Goal: Information Seeking & Learning: Compare options

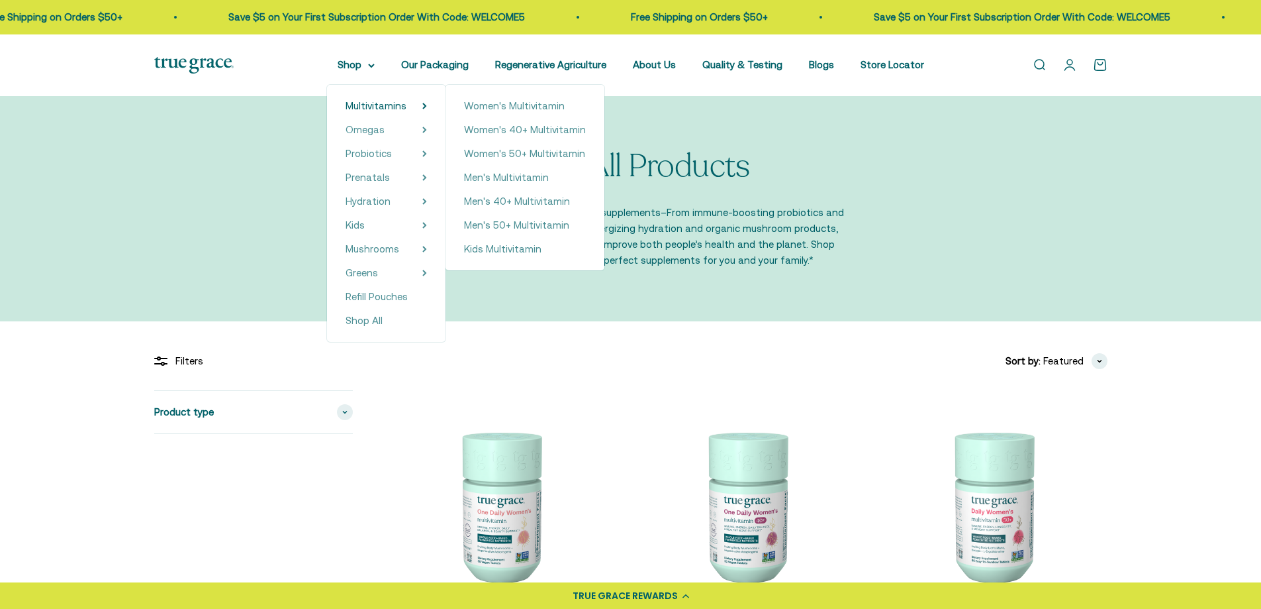
click at [534, 145] on div "Women's Multivitamin Women's 40+ Multivitamin Women's 50+ Multivitamin Men's Mu…" at bounding box center [525, 177] width 159 height 185
click at [534, 150] on span "Women's 50+ Multivitamin" at bounding box center [524, 153] width 121 height 11
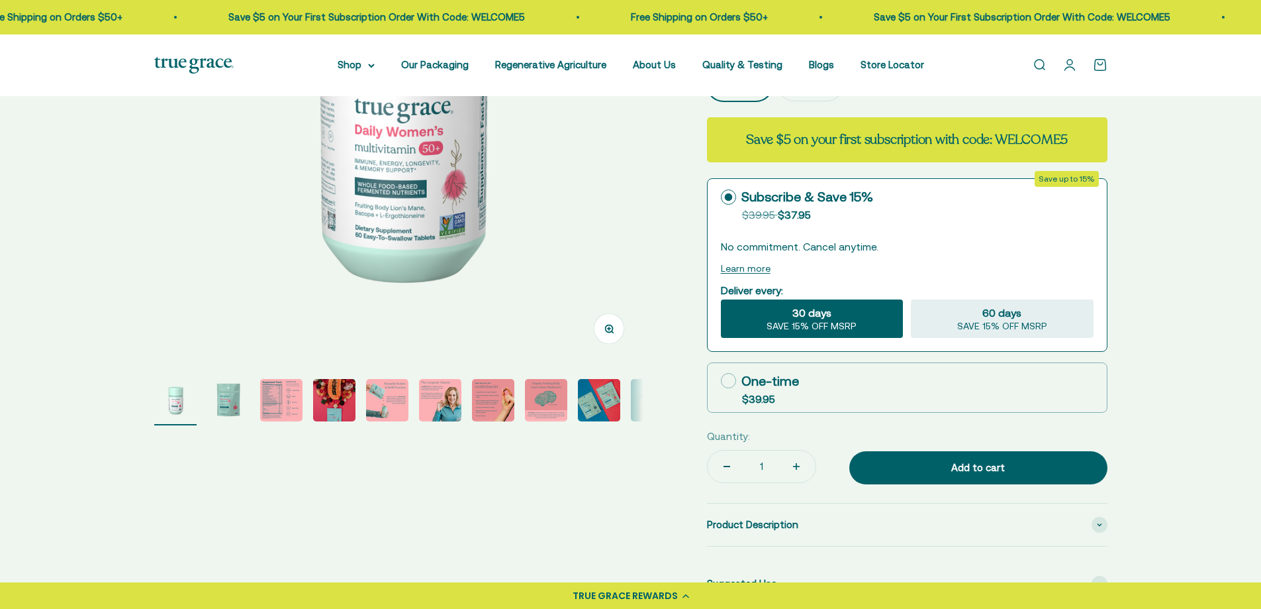
click at [231, 398] on img "Go to item 2" at bounding box center [228, 400] width 42 height 42
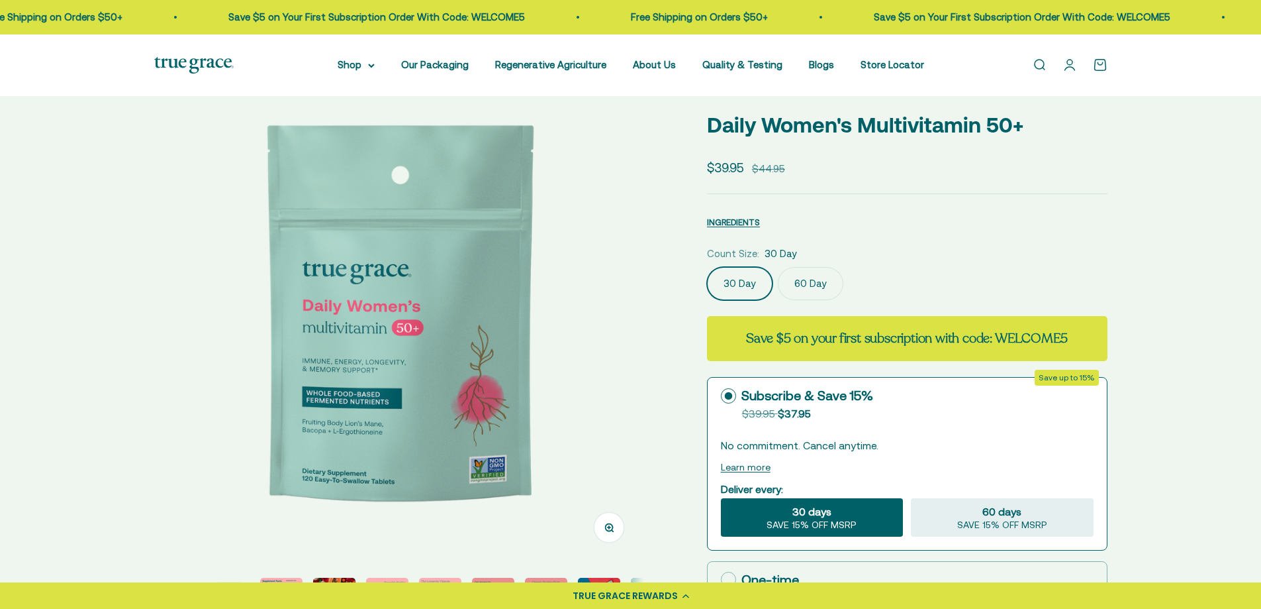
scroll to position [132, 0]
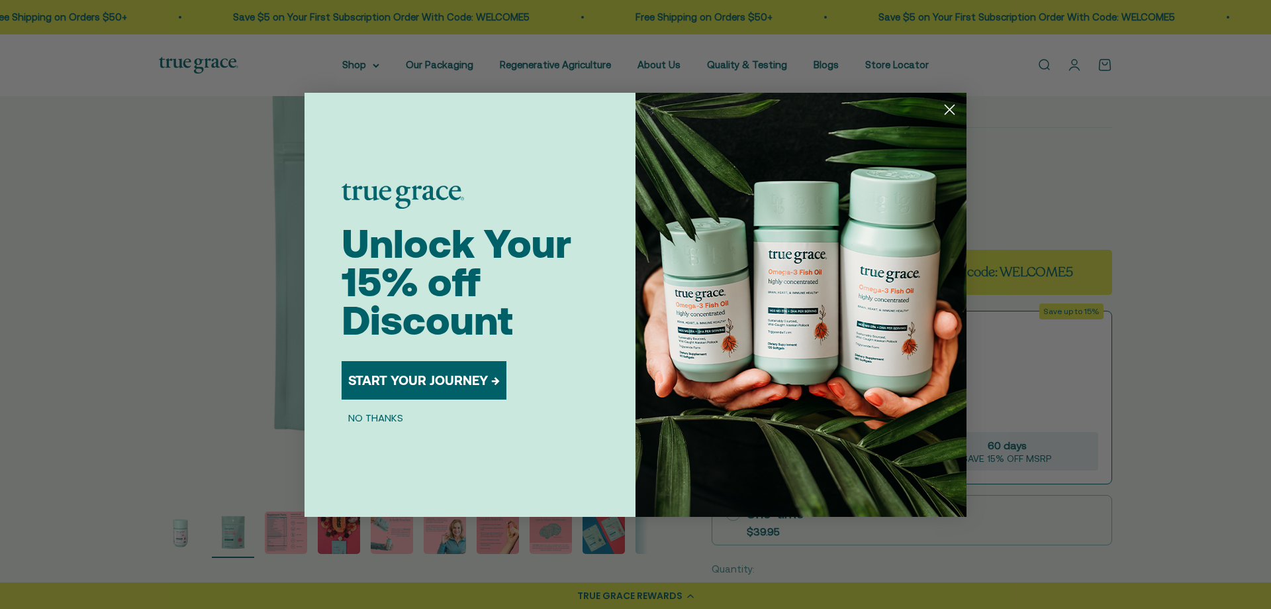
click at [950, 113] on circle "Close dialog" at bounding box center [950, 109] width 22 height 22
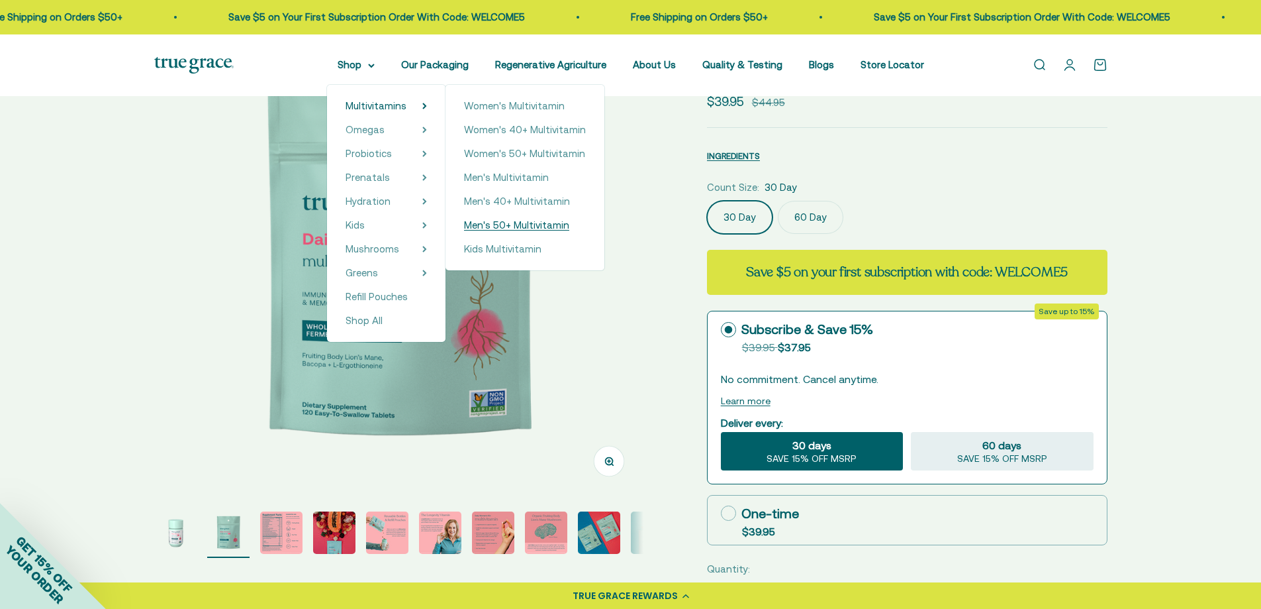
click at [528, 226] on span "Men's 50+ Multivitamin" at bounding box center [516, 224] width 105 height 11
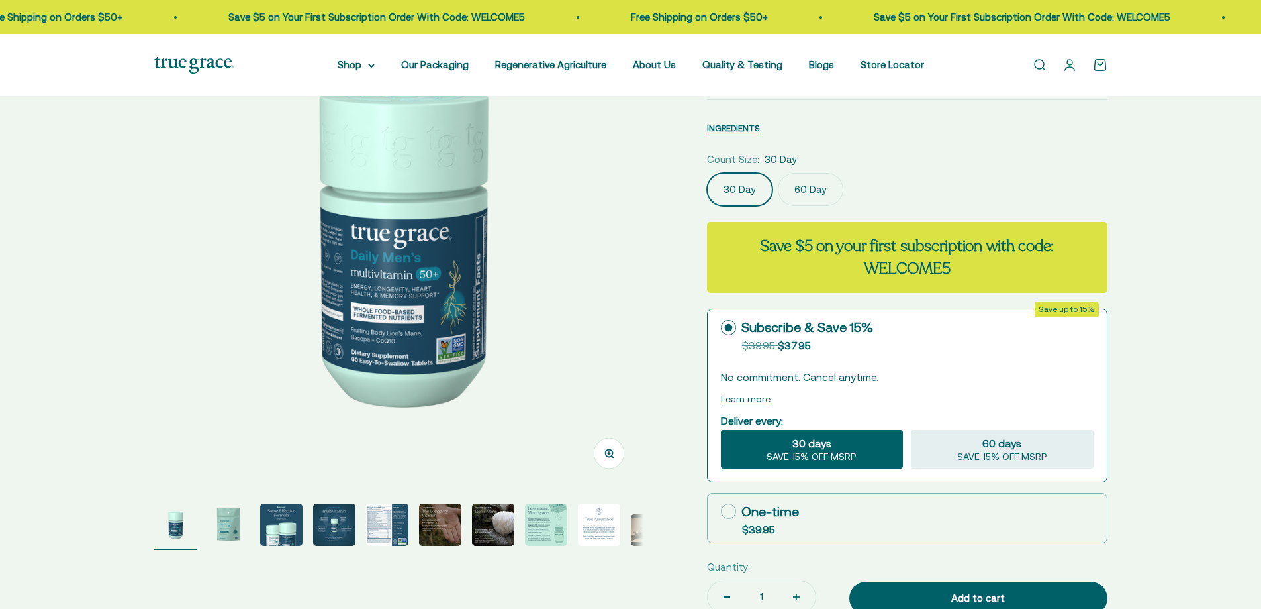
scroll to position [199, 0]
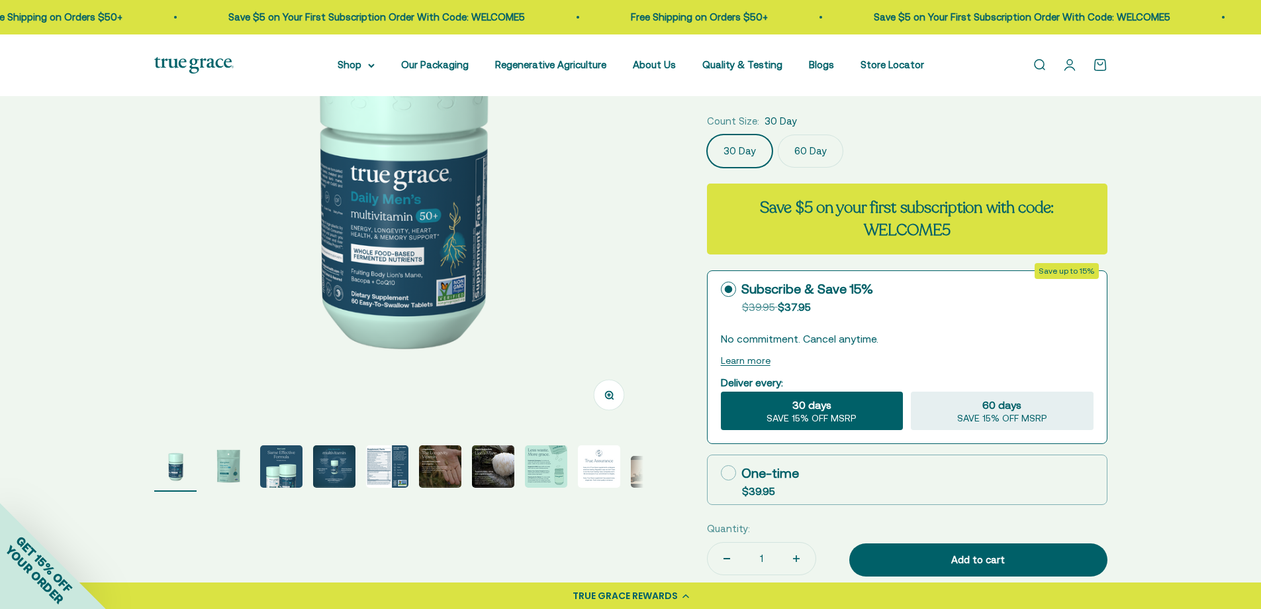
click at [238, 469] on img "Go to item 2" at bounding box center [228, 466] width 42 height 42
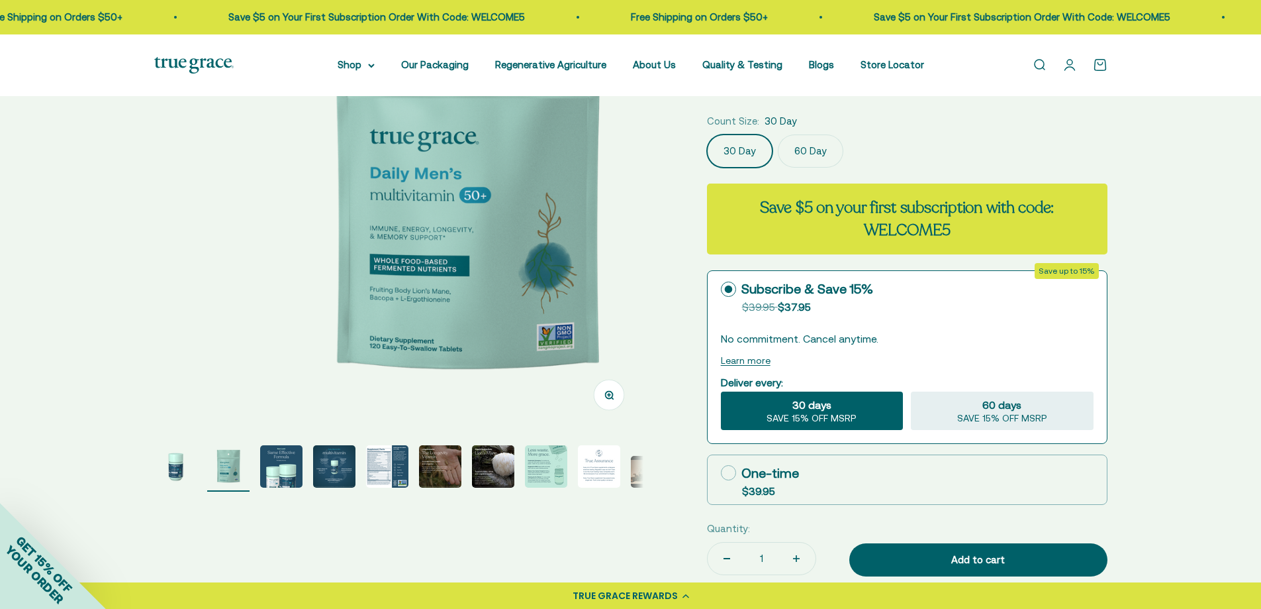
scroll to position [0, 505]
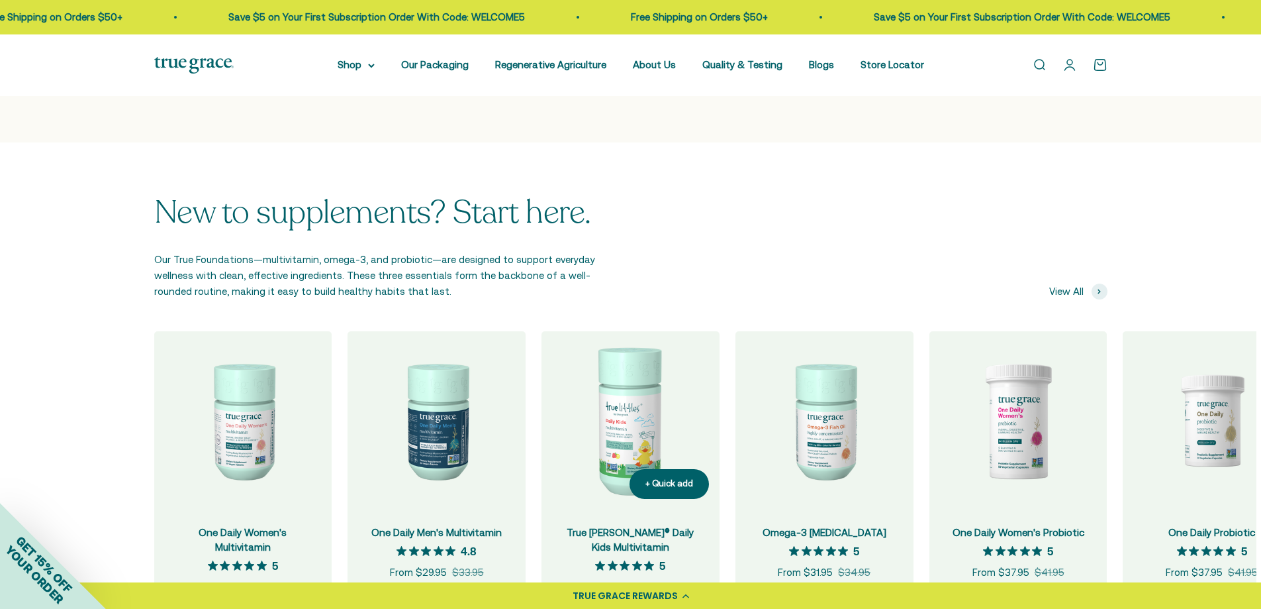
scroll to position [1258, 0]
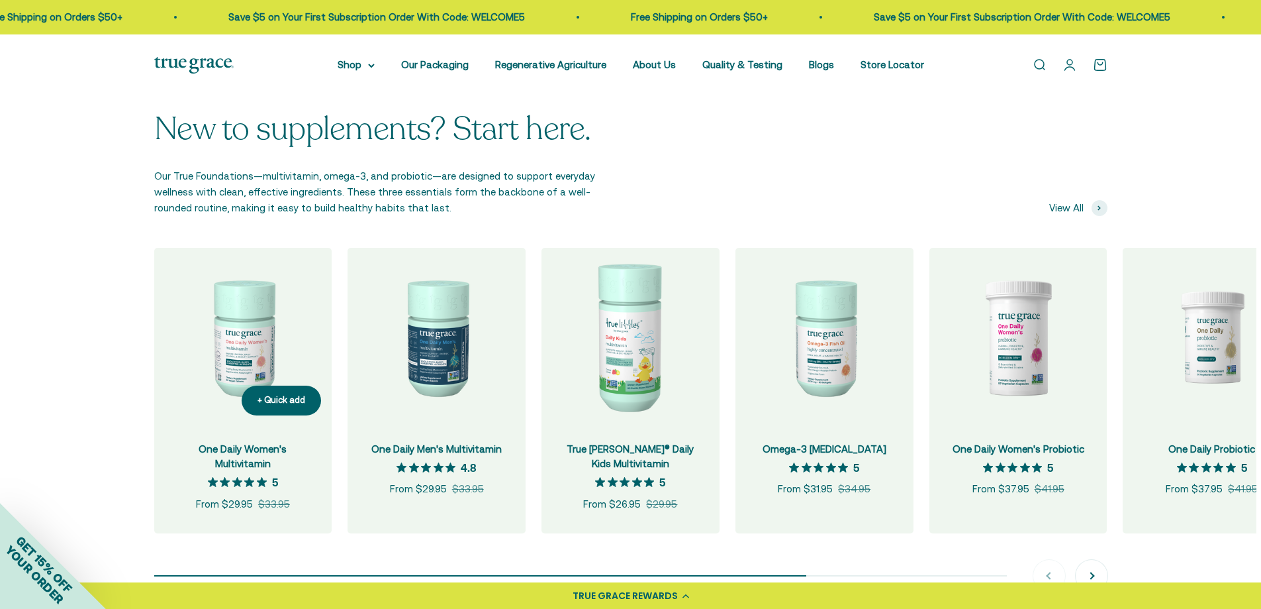
click at [238, 328] on img at bounding box center [243, 337] width 178 height 178
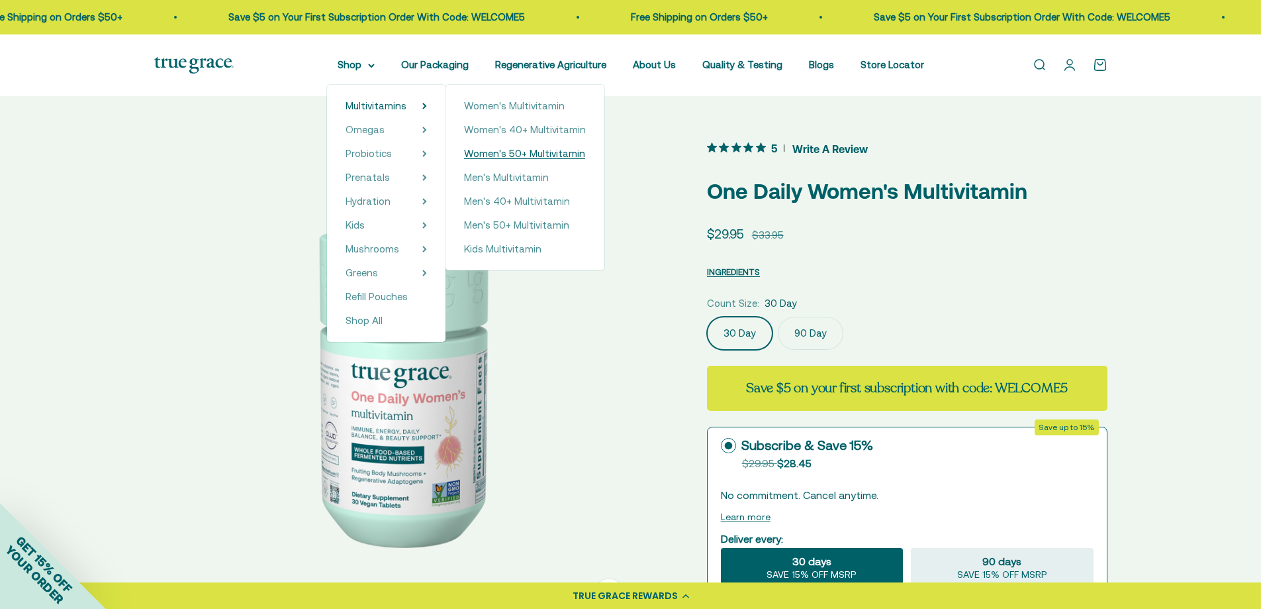
click at [546, 152] on span "Women's 50+ Multivitamin" at bounding box center [524, 153] width 121 height 11
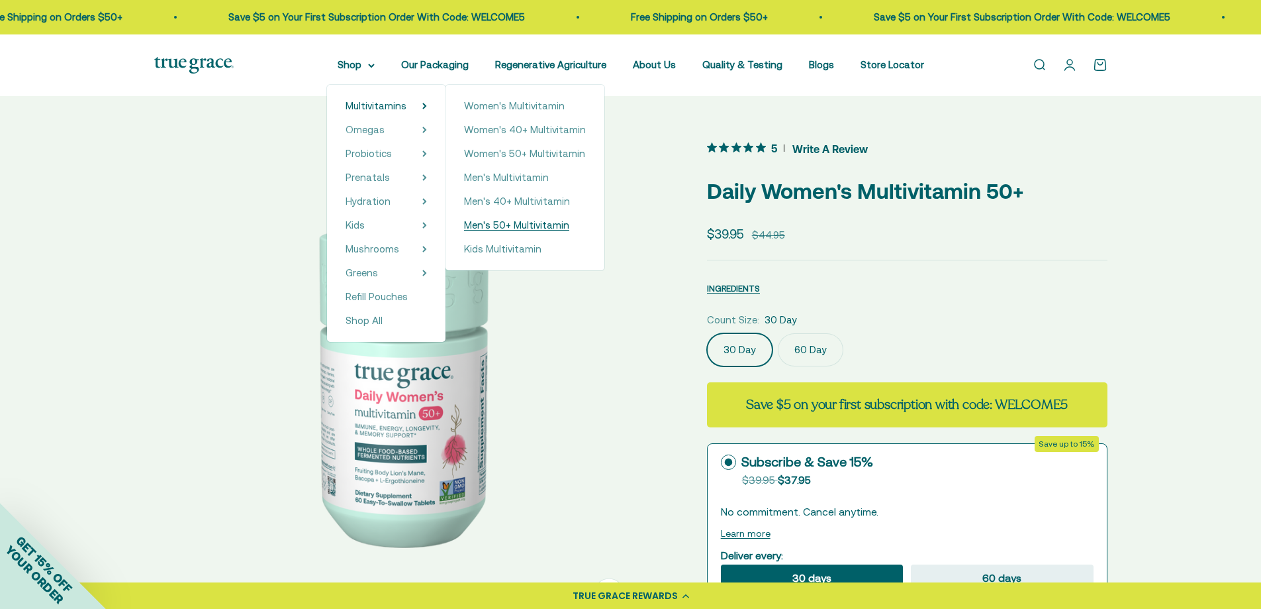
click at [549, 222] on span "Men's 50+ Multivitamin" at bounding box center [516, 224] width 105 height 11
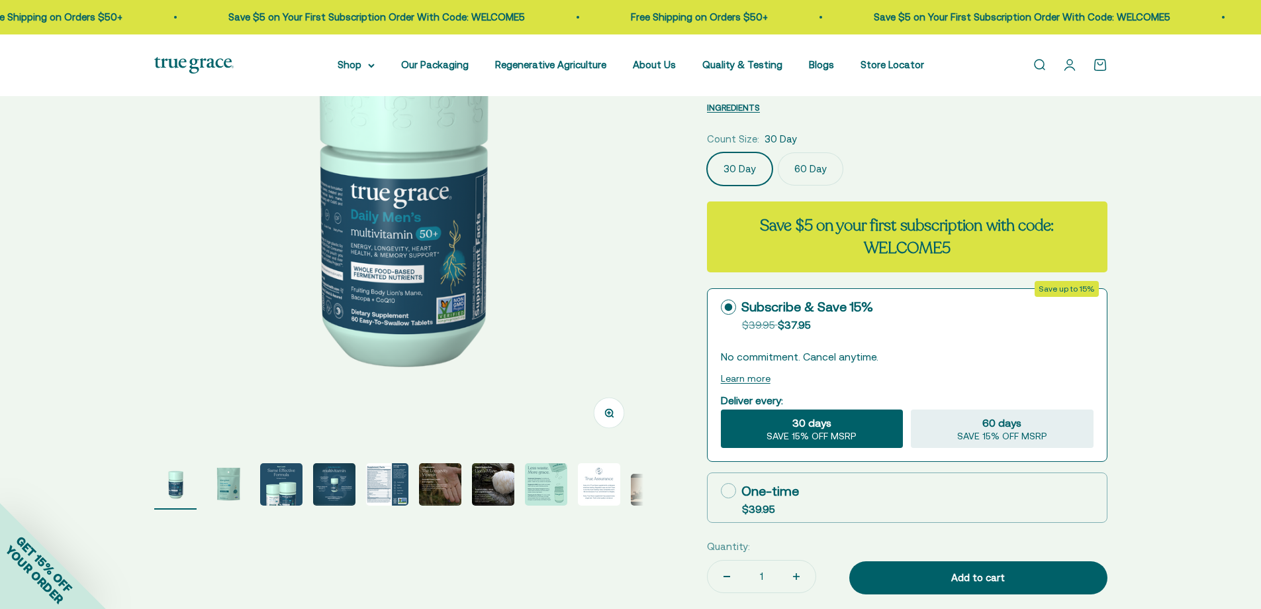
scroll to position [331, 0]
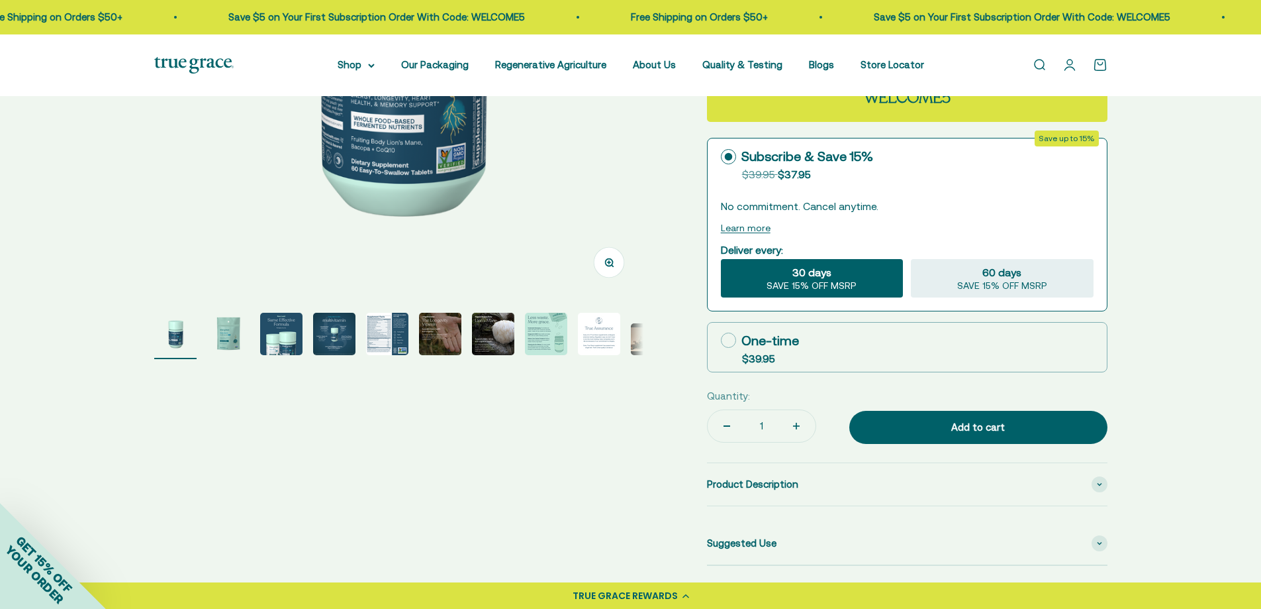
click at [221, 328] on img "Go to item 2" at bounding box center [228, 334] width 42 height 42
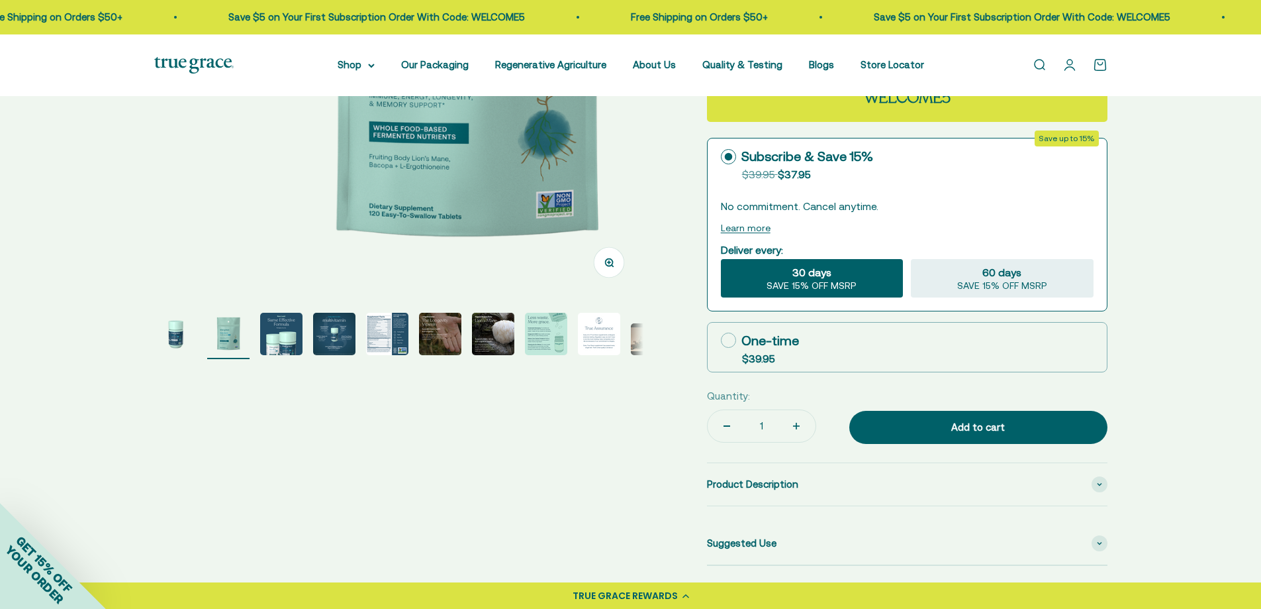
scroll to position [0, 505]
